Goal: Check status: Check status

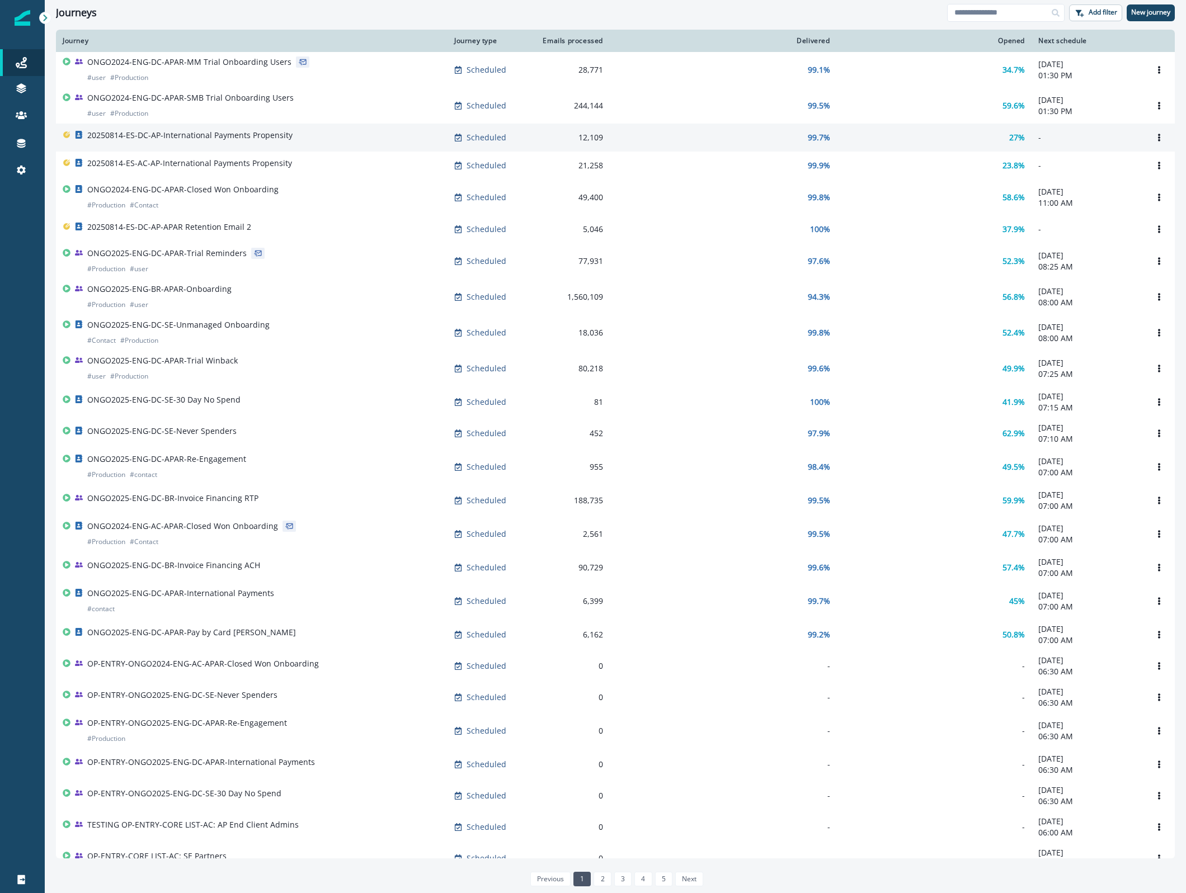
click at [166, 138] on p "20250814-ES-DC-AP-International Payments Propensity" at bounding box center [189, 135] width 205 height 11
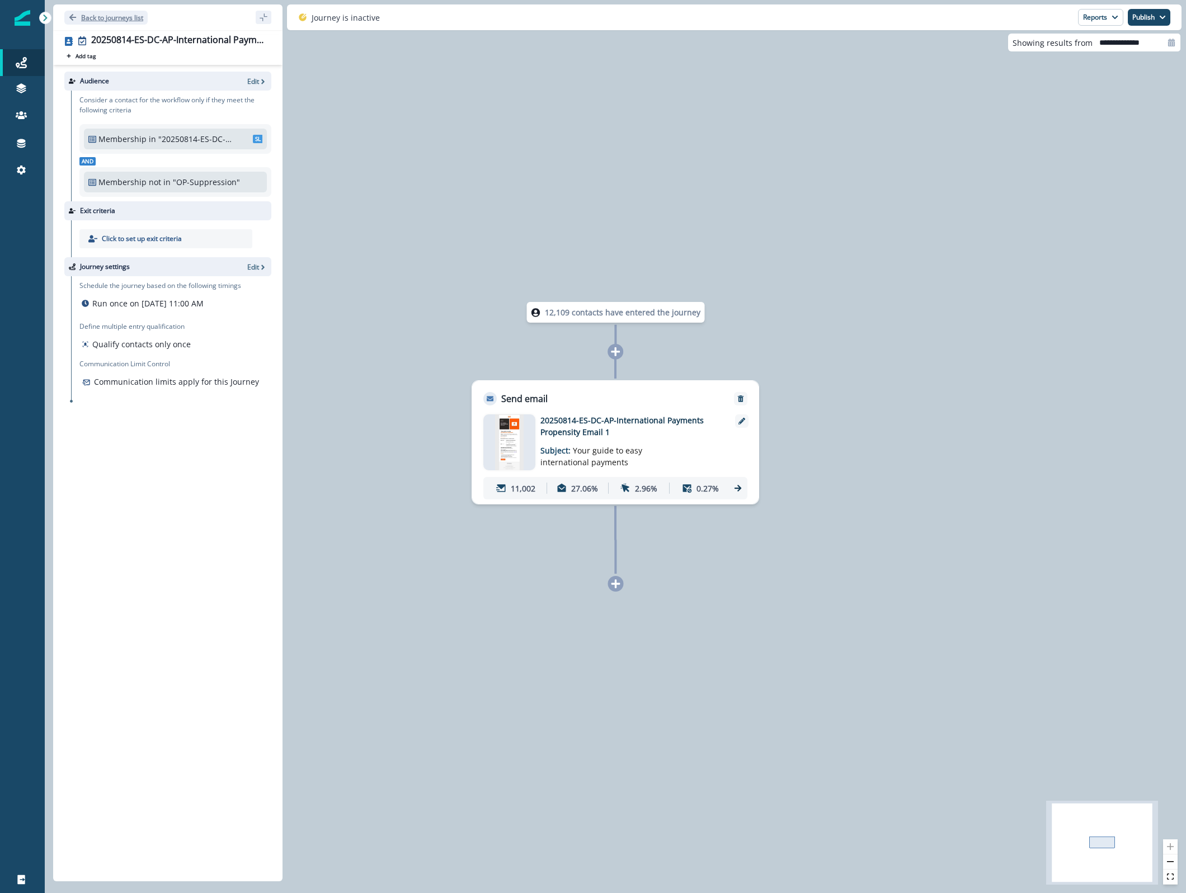
click at [75, 22] on button "Back to journeys list" at bounding box center [105, 18] width 83 height 14
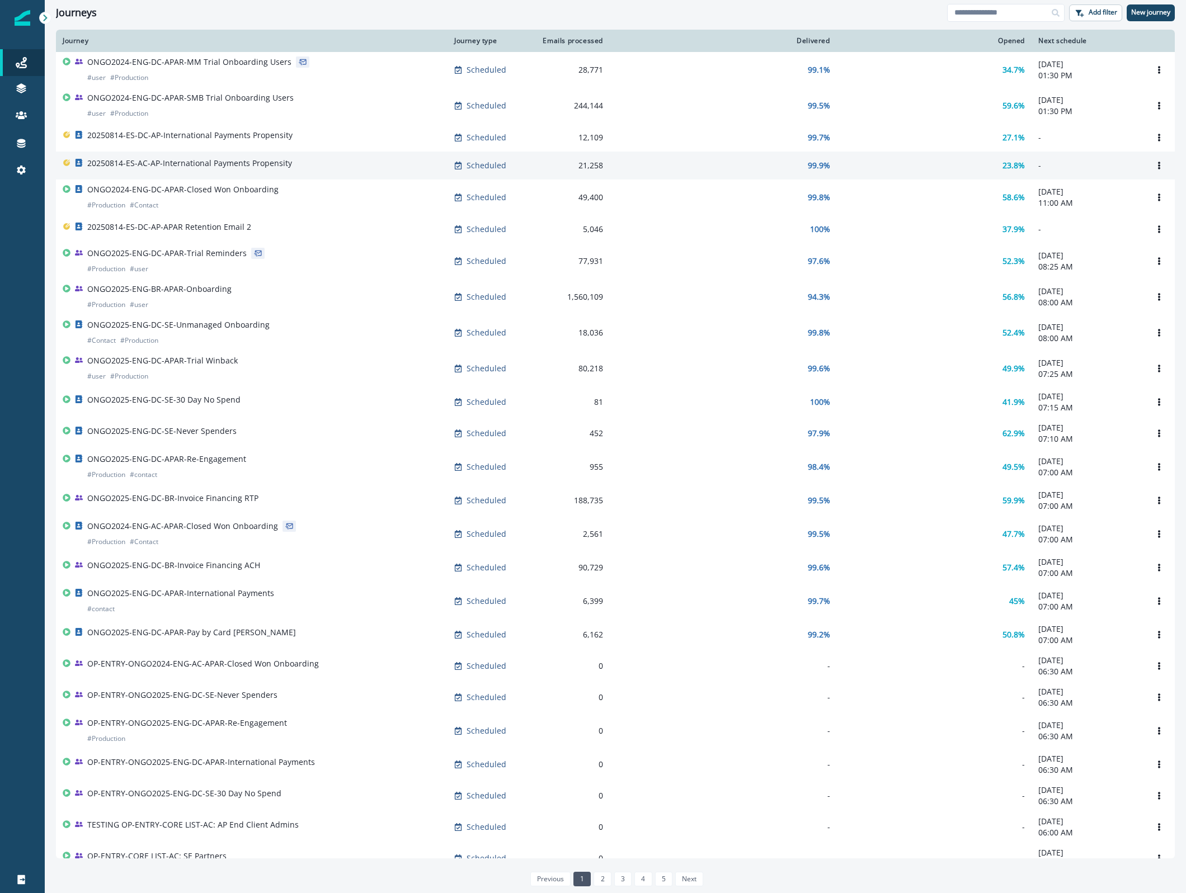
click at [240, 168] on p "20250814-ES-AC-AP-International Payments Propensity" at bounding box center [189, 163] width 205 height 11
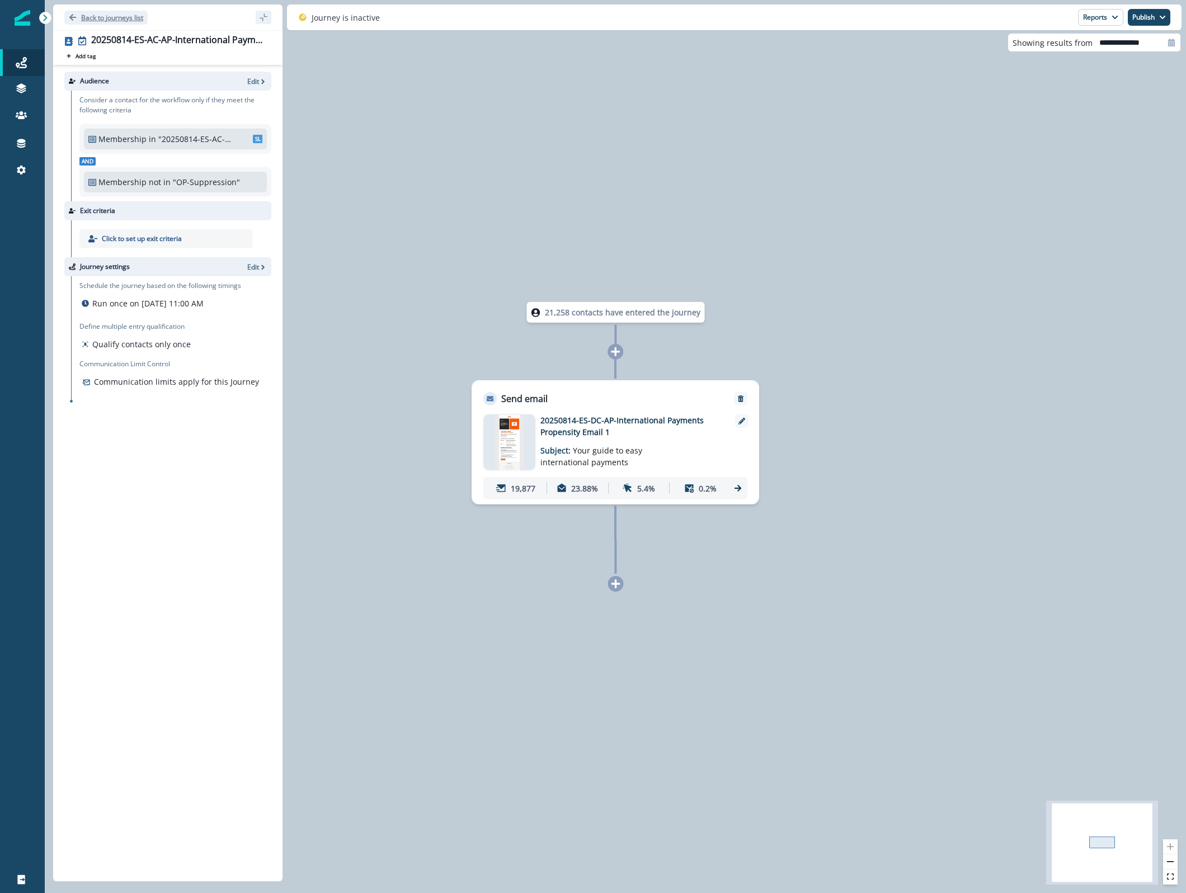
click at [112, 19] on p "Back to journeys list" at bounding box center [112, 18] width 62 height 10
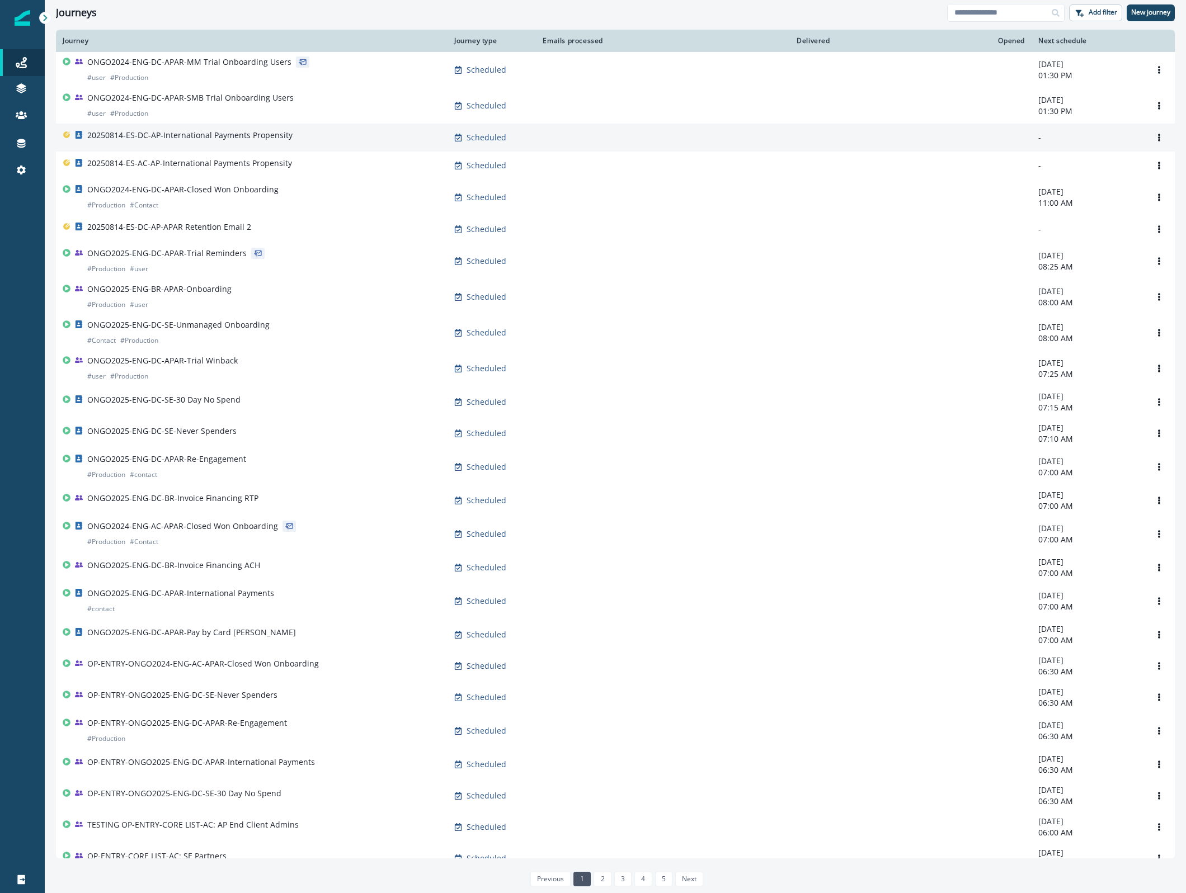
click at [246, 138] on p "20250814-ES-DC-AP-International Payments Propensity" at bounding box center [189, 135] width 205 height 11
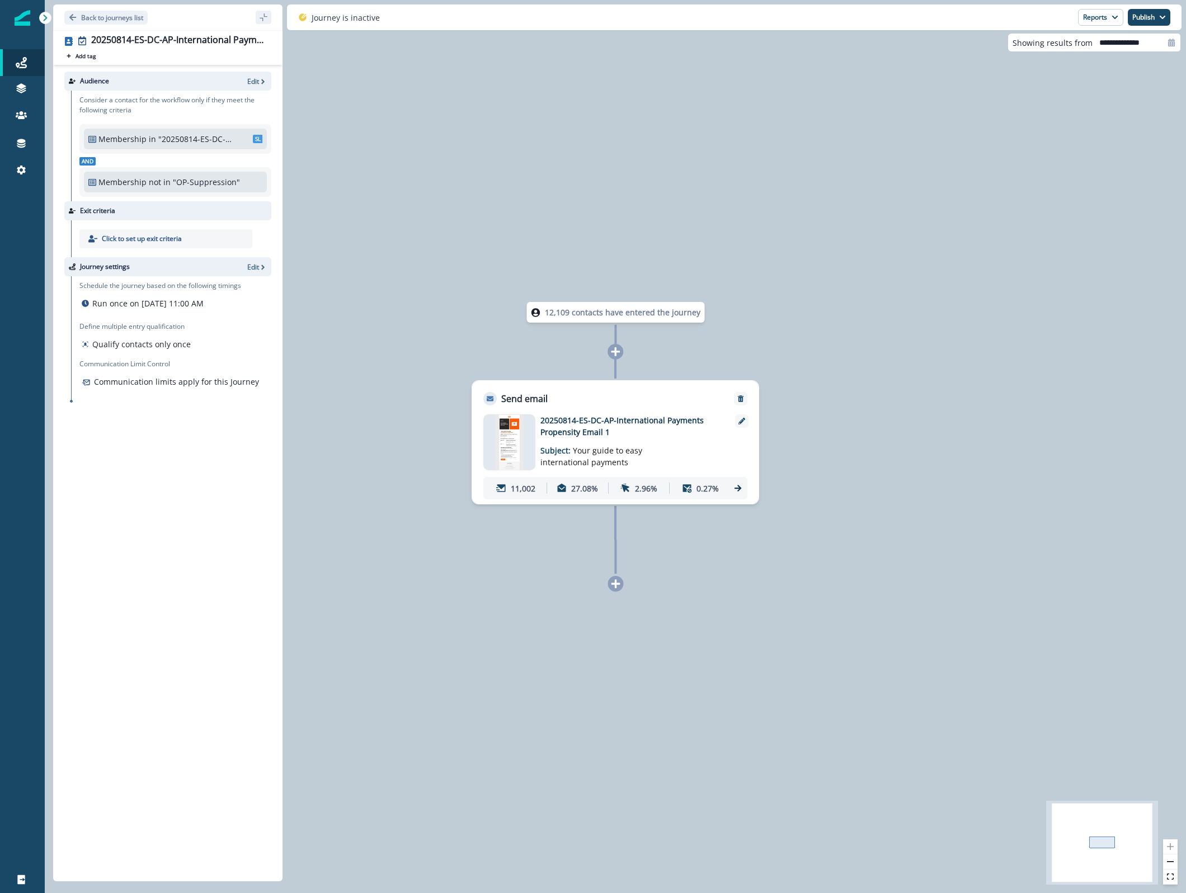
click at [624, 450] on span "Your guide to easy international payments" at bounding box center [591, 456] width 102 height 22
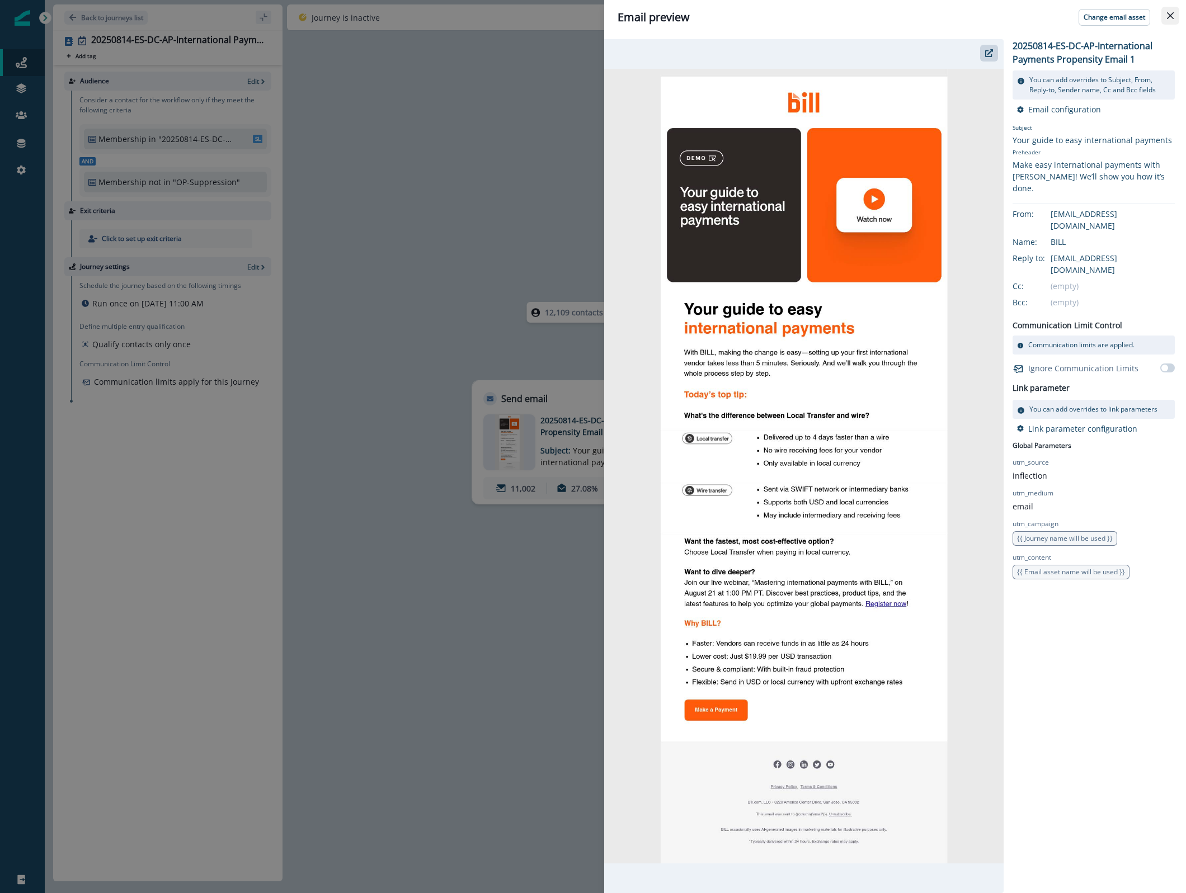
click at [1168, 16] on icon "Close" at bounding box center [1170, 15] width 7 height 7
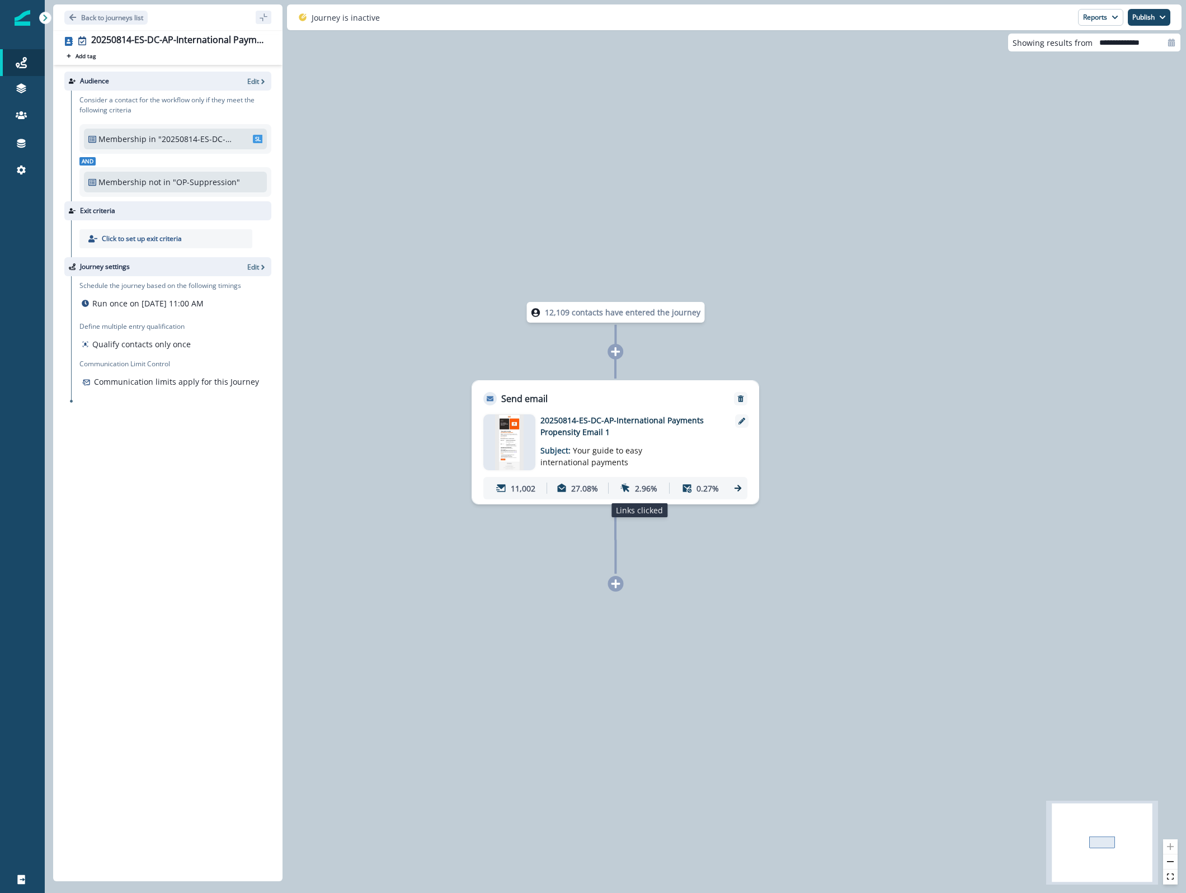
click at [652, 490] on p "2.96%" at bounding box center [646, 489] width 22 height 12
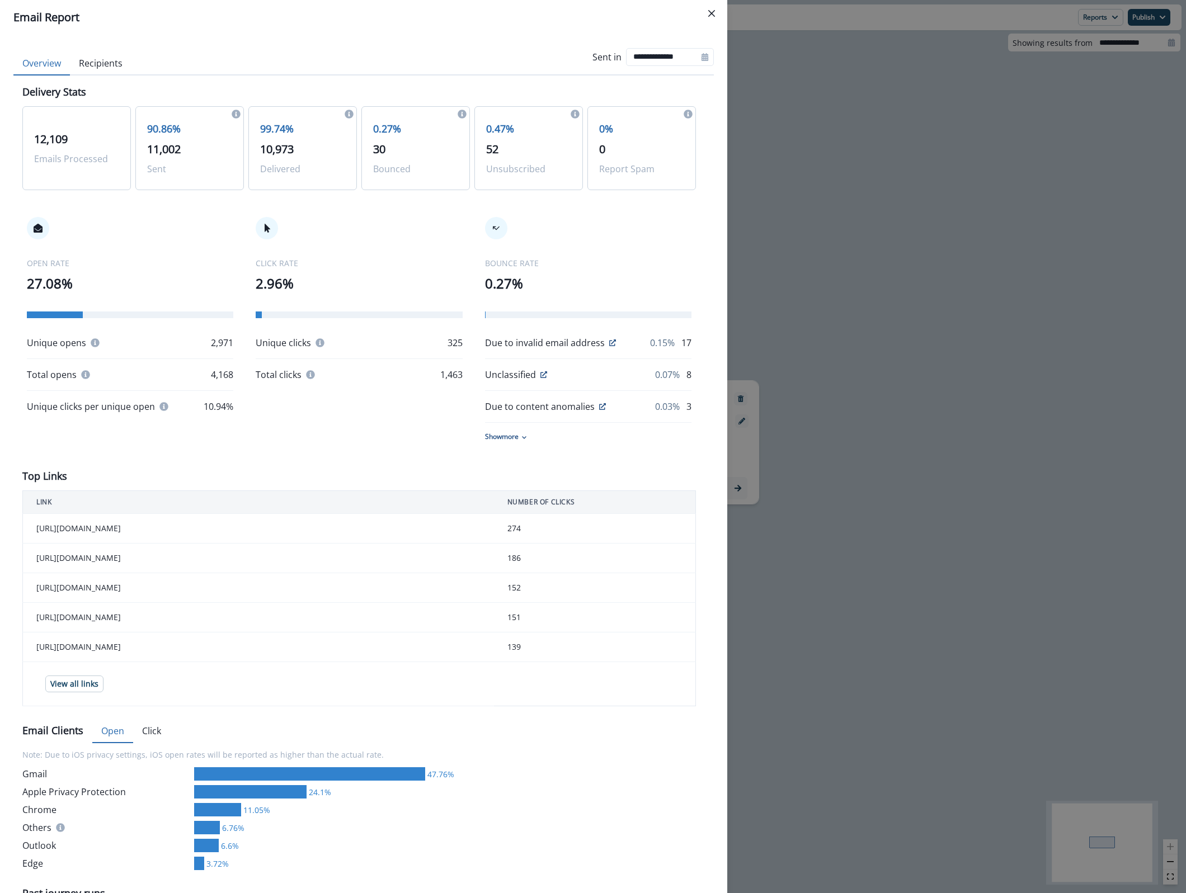
click at [106, 140] on p "12,109" at bounding box center [76, 139] width 85 height 17
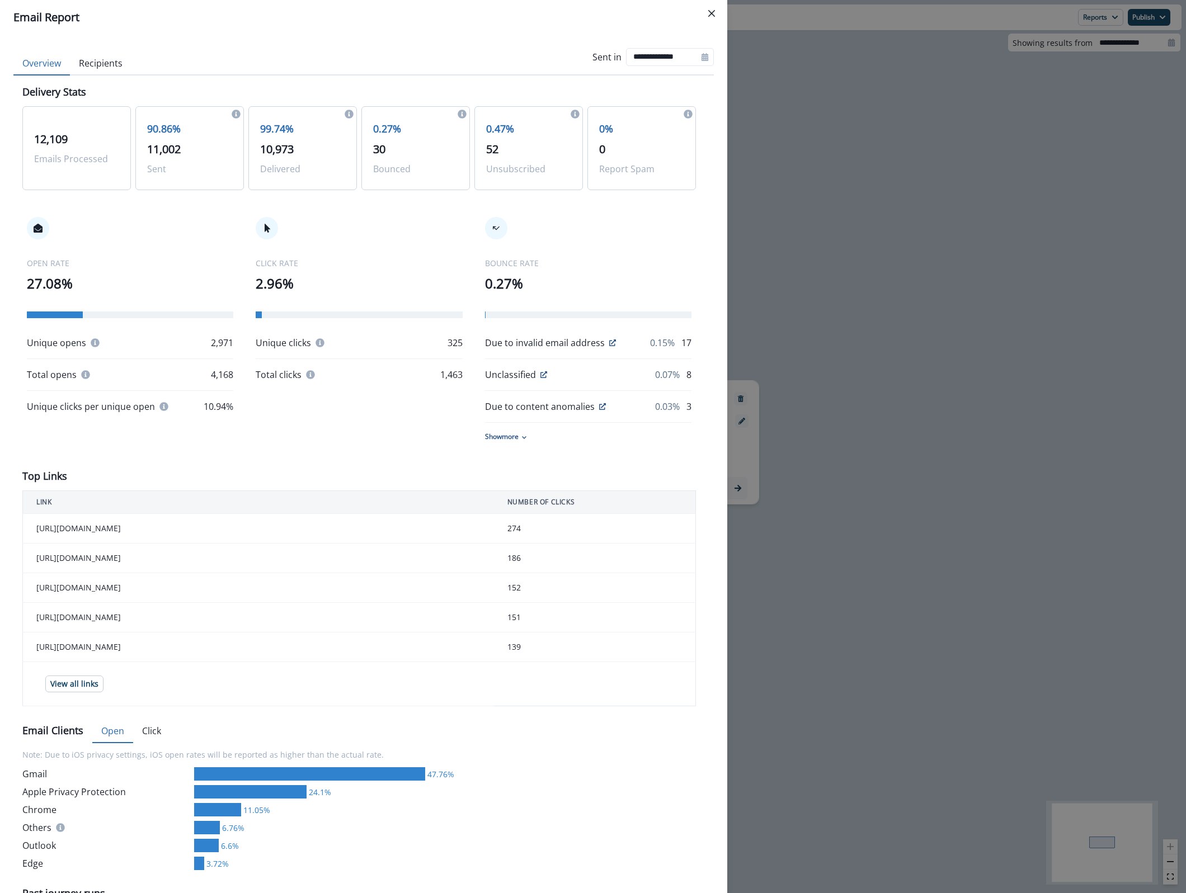
click at [306, 157] on div "99.74% 10,973 Delivered" at bounding box center [302, 148] width 108 height 84
click at [361, 138] on div "0.27% 30 Bounced" at bounding box center [415, 148] width 108 height 84
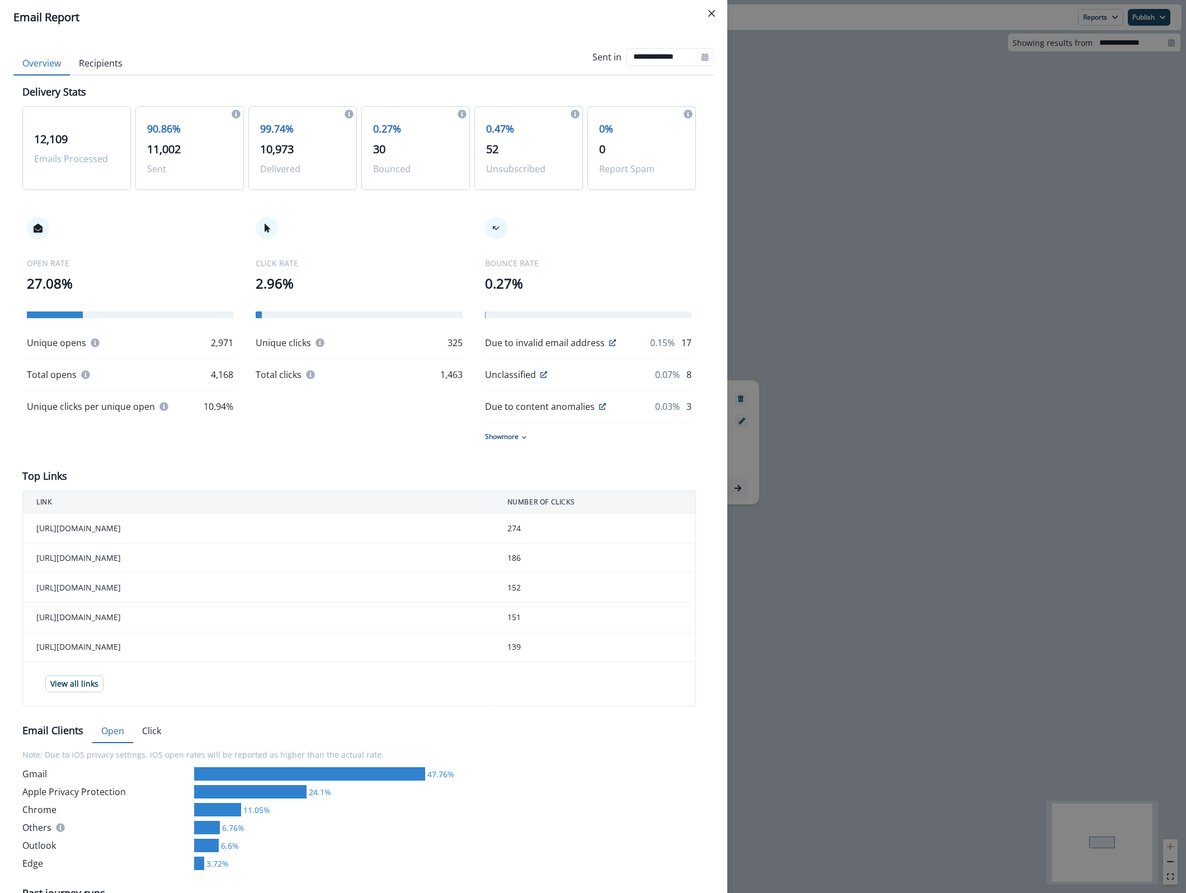
click at [361, 138] on div "0.27% 30 Bounced" at bounding box center [415, 148] width 108 height 84
click at [526, 133] on p "0.47%" at bounding box center [528, 128] width 85 height 15
click at [606, 160] on div "0% 0 Report Spam" at bounding box center [641, 148] width 108 height 84
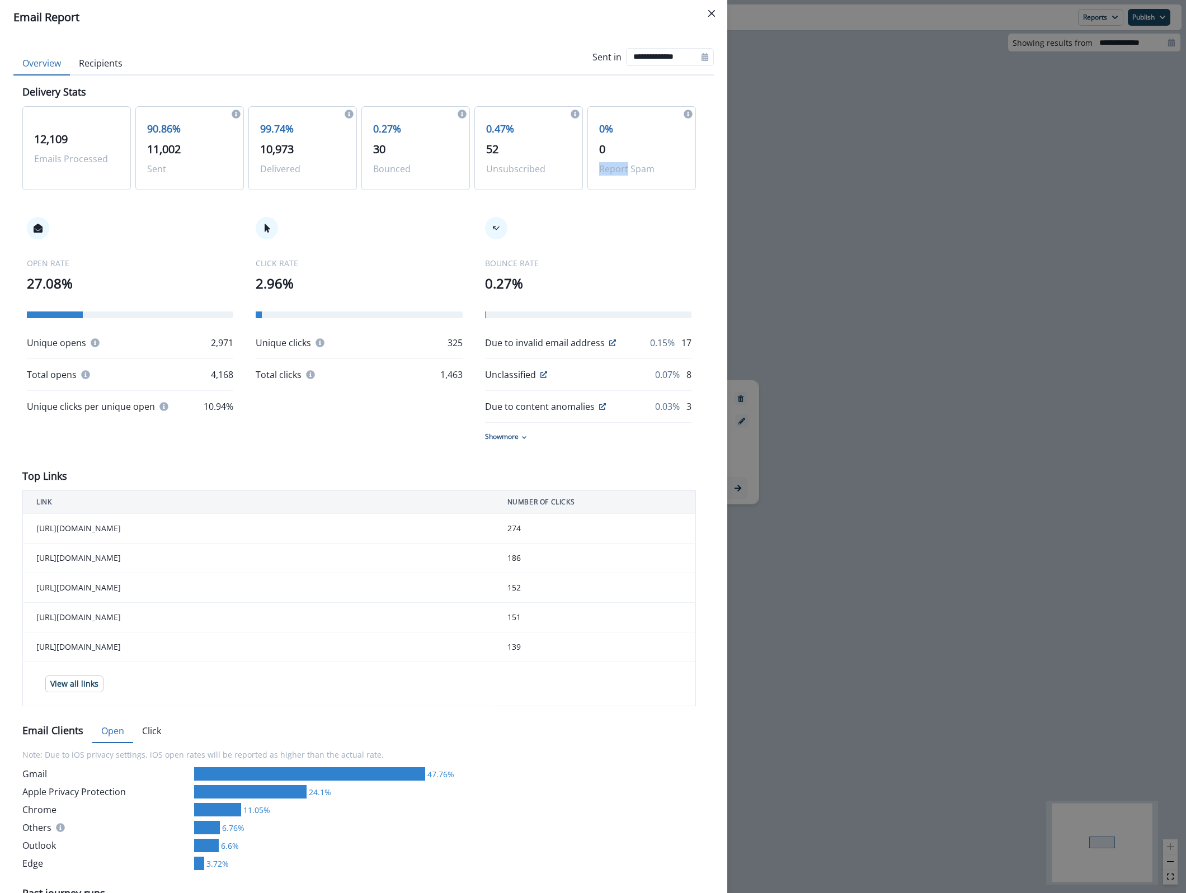
click at [606, 160] on div "0% 0 Report Spam" at bounding box center [641, 148] width 108 height 84
click at [415, 266] on p "CLICK RATE" at bounding box center [359, 263] width 206 height 12
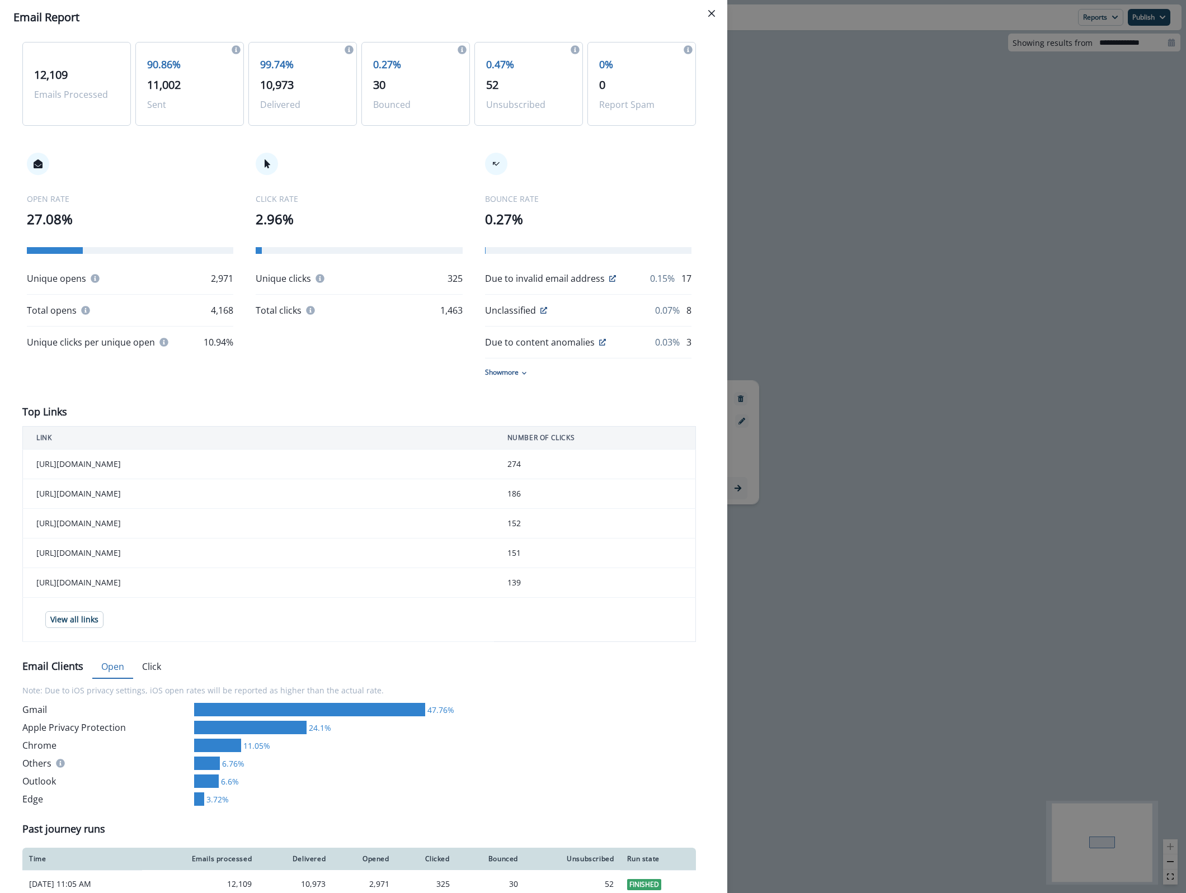
scroll to position [77, 0]
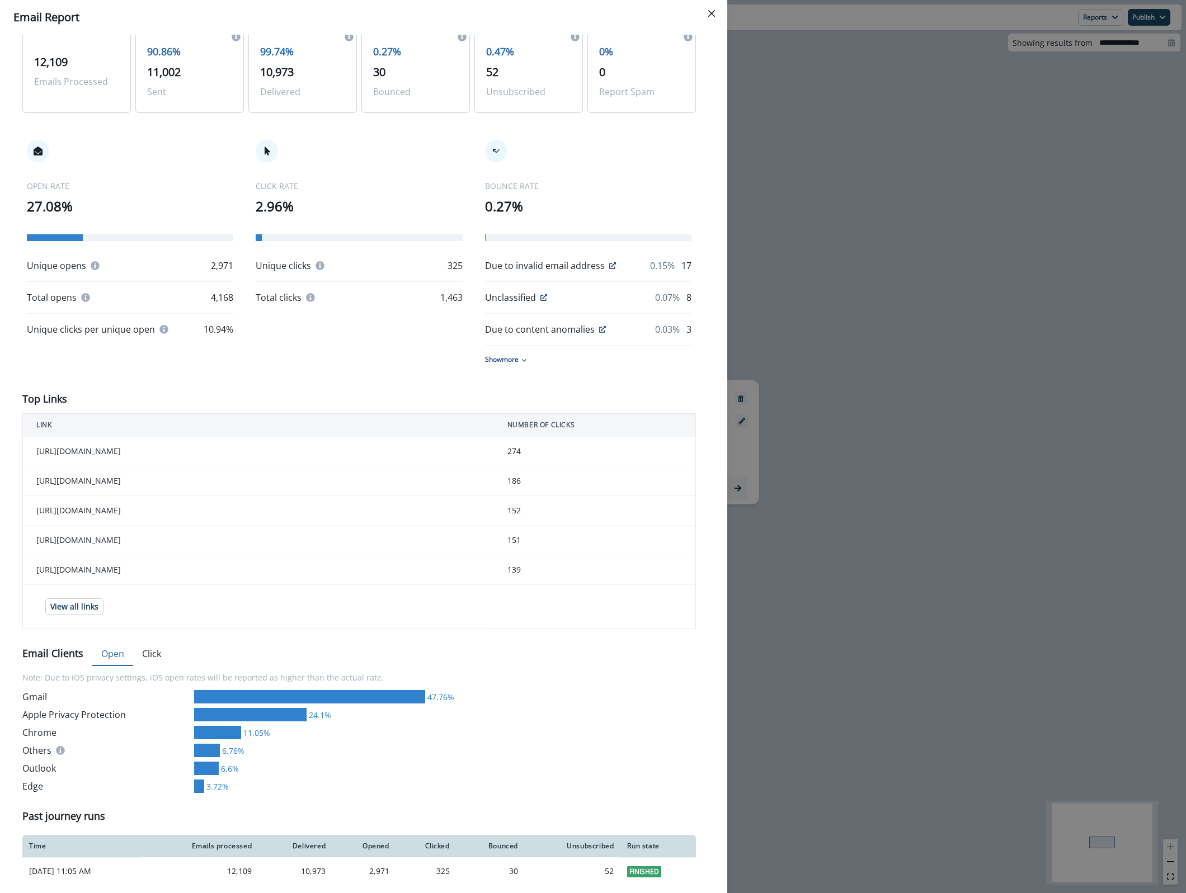
click at [81, 447] on td "[URL][DOMAIN_NAME]" at bounding box center [258, 452] width 471 height 30
click at [94, 480] on td "[URL][DOMAIN_NAME]" at bounding box center [258, 481] width 471 height 30
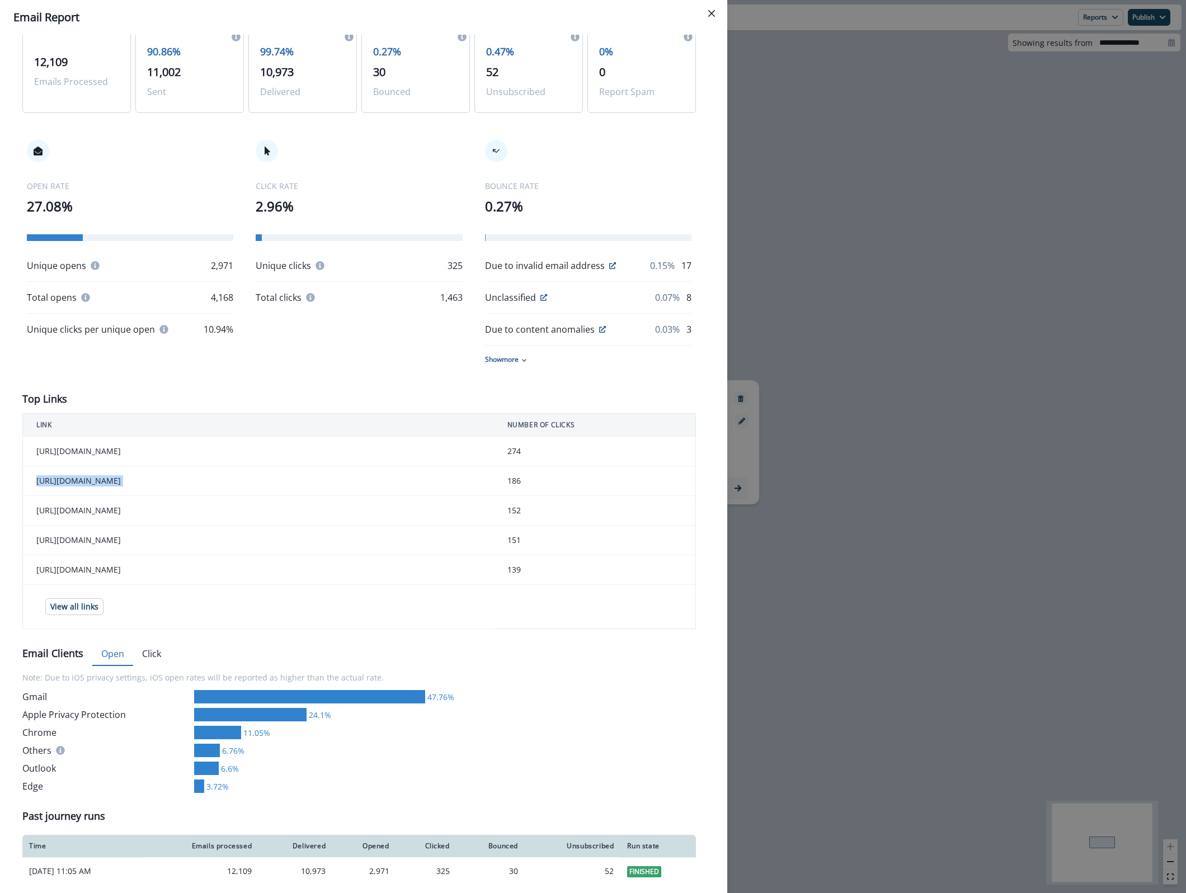
click at [94, 480] on td "[URL][DOMAIN_NAME]" at bounding box center [258, 481] width 471 height 30
click at [114, 526] on td "[URL][DOMAIN_NAME]" at bounding box center [258, 511] width 471 height 30
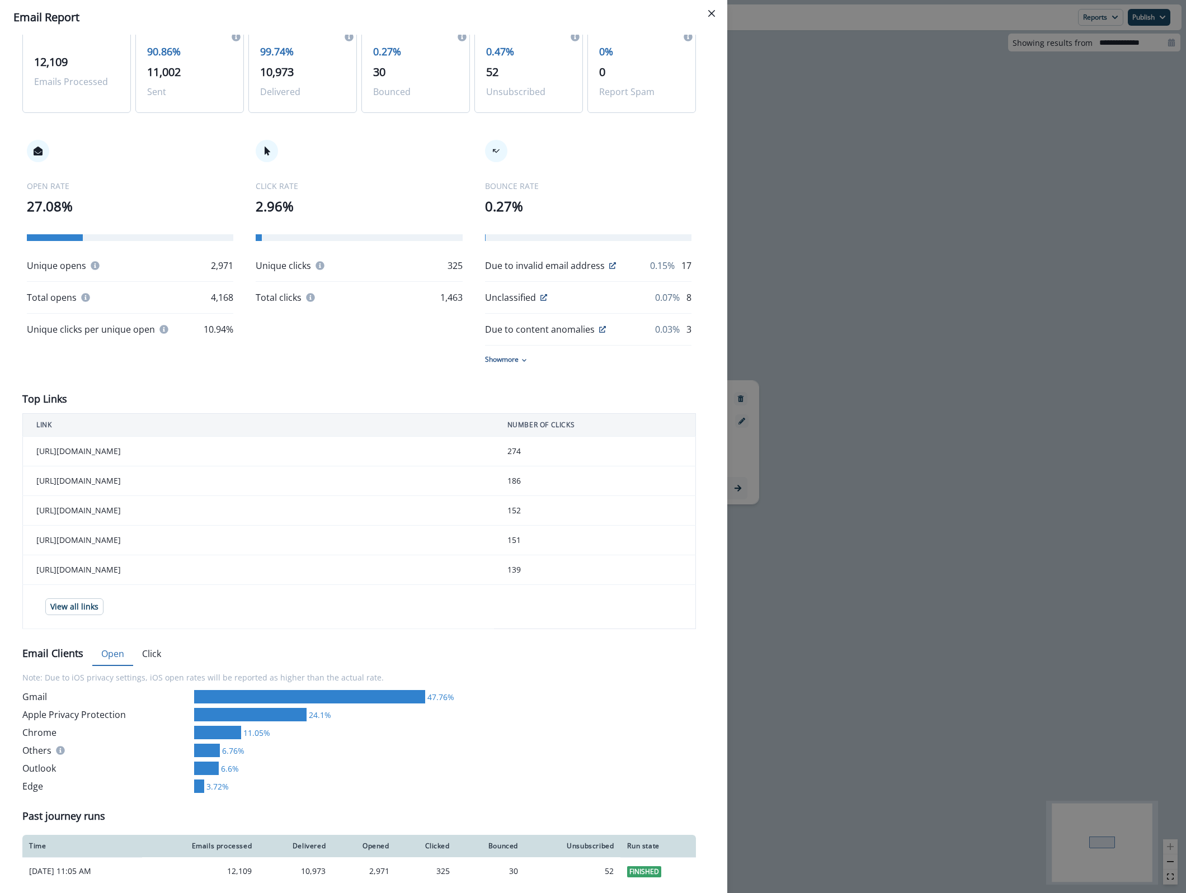
click at [114, 526] on td "[URL][DOMAIN_NAME]" at bounding box center [258, 511] width 471 height 30
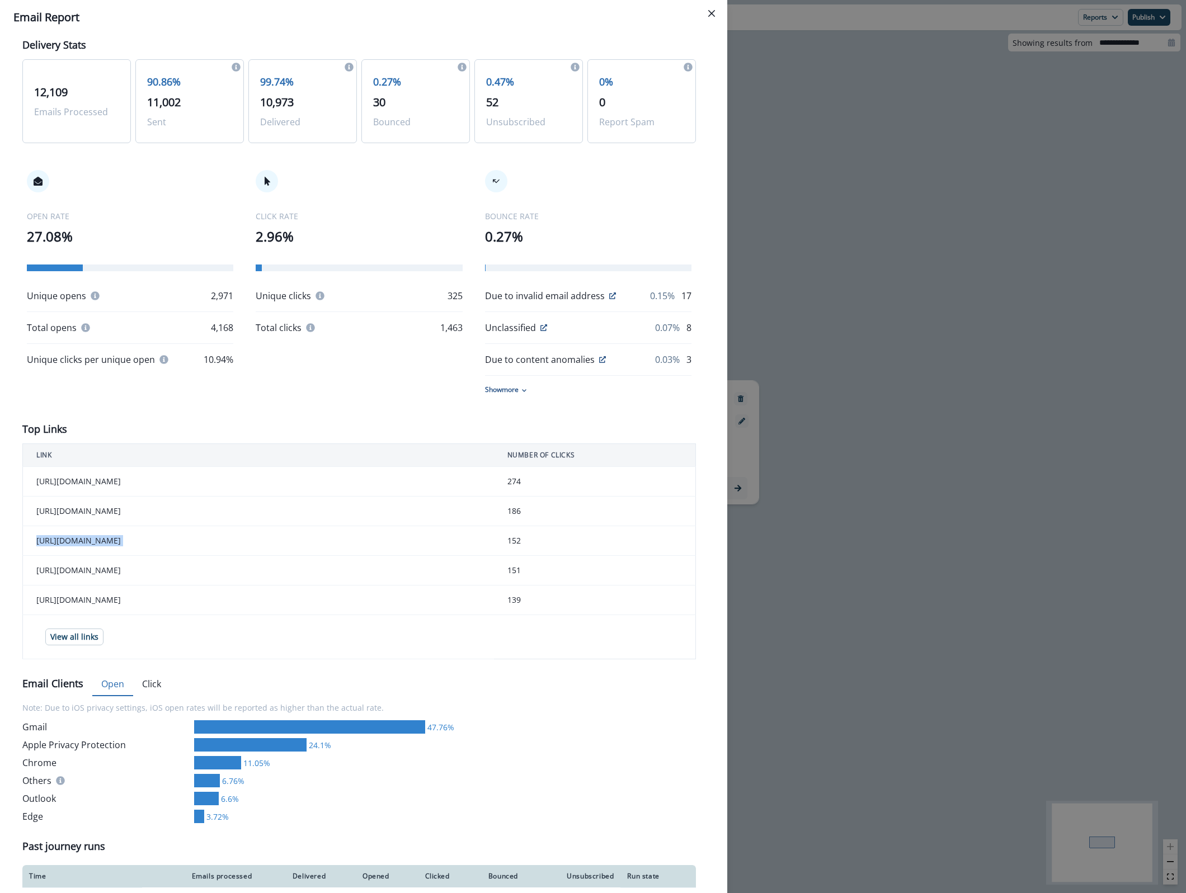
scroll to position [0, 0]
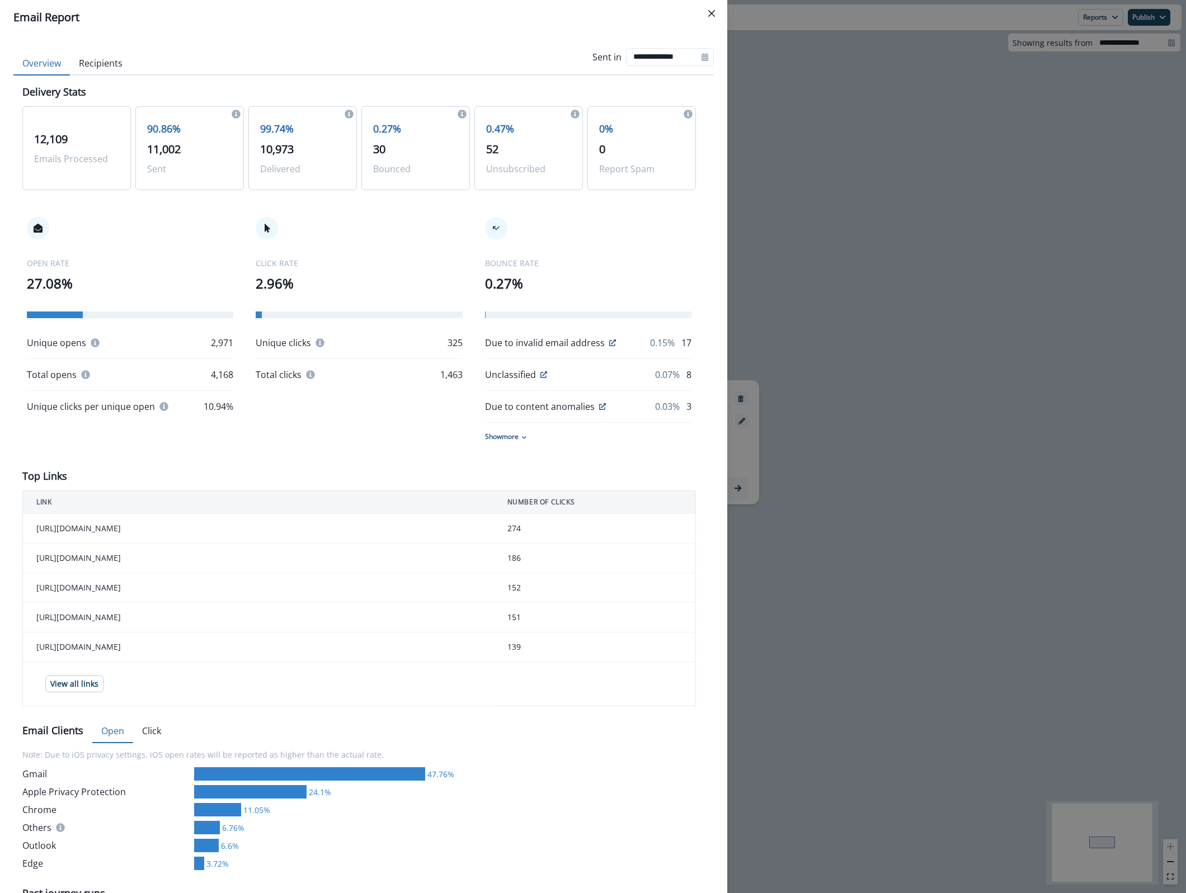
click at [100, 632] on td "[URL][DOMAIN_NAME]" at bounding box center [258, 618] width 471 height 30
copy td "[URL][DOMAIN_NAME]"
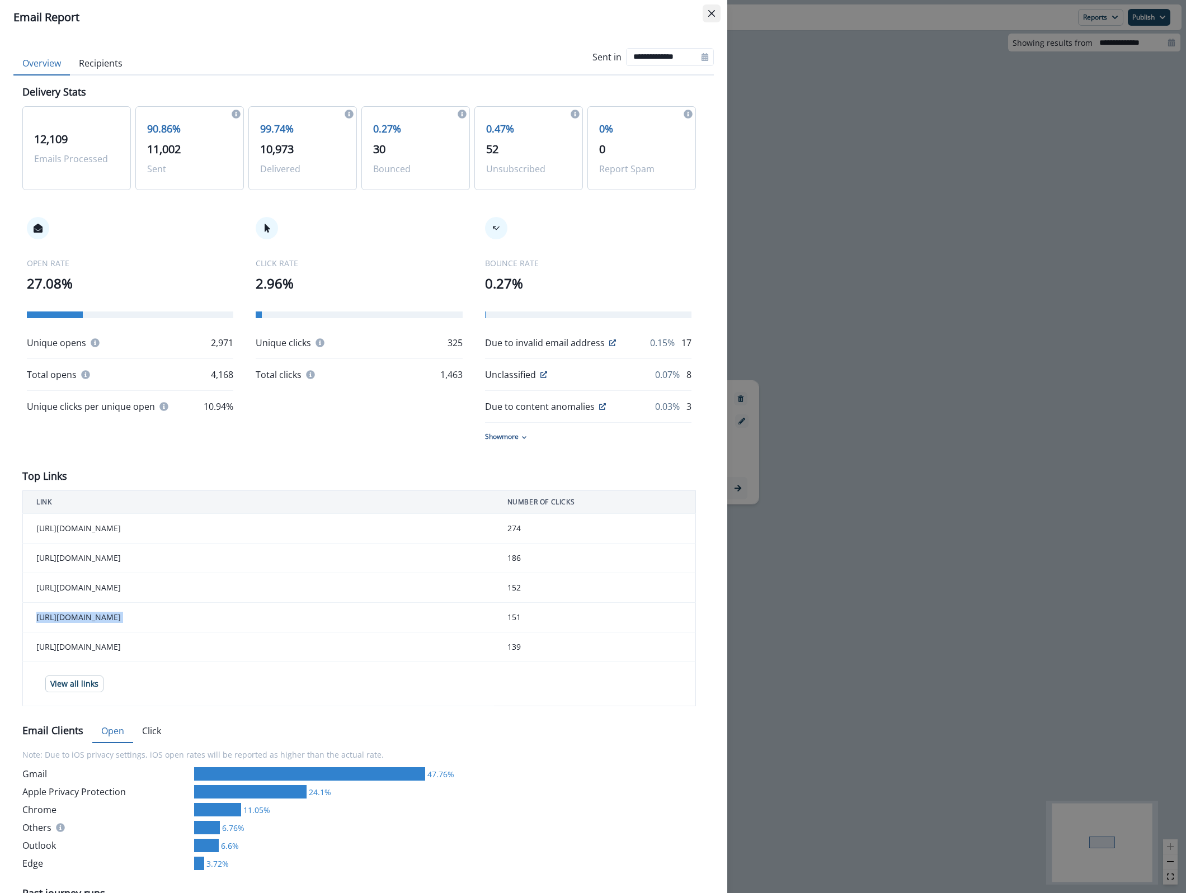
click at [717, 13] on button "Close" at bounding box center [711, 13] width 18 height 18
